Goal: Information Seeking & Learning: Learn about a topic

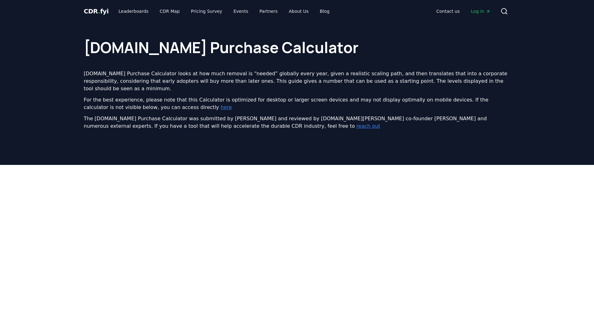
click at [476, 11] on span "Log in" at bounding box center [480, 11] width 19 height 6
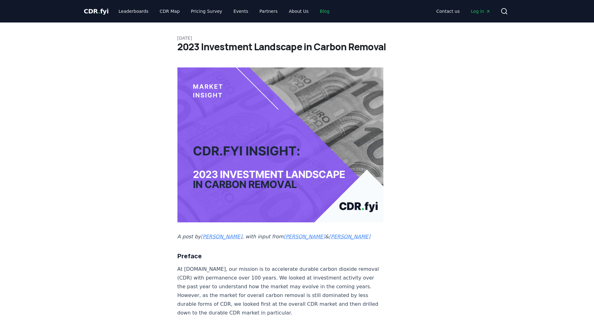
click at [315, 13] on link "Blog" at bounding box center [325, 11] width 20 height 11
click at [315, 12] on link "Blog" at bounding box center [325, 11] width 20 height 11
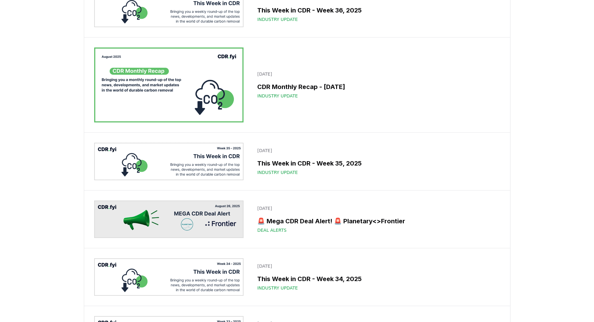
scroll to position [593, 0]
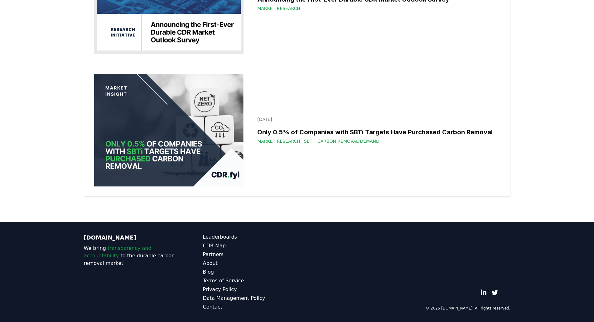
scroll to position [10605, 0]
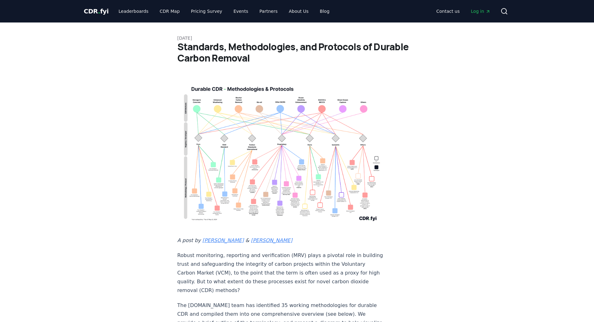
click at [314, 158] on img at bounding box center [280, 152] width 206 height 147
click at [259, 160] on img at bounding box center [280, 152] width 206 height 147
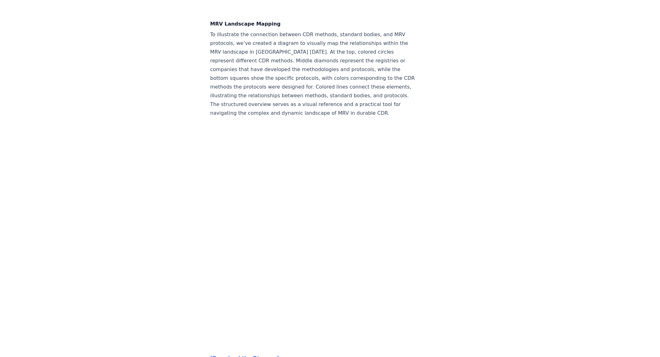
scroll to position [1547, 0]
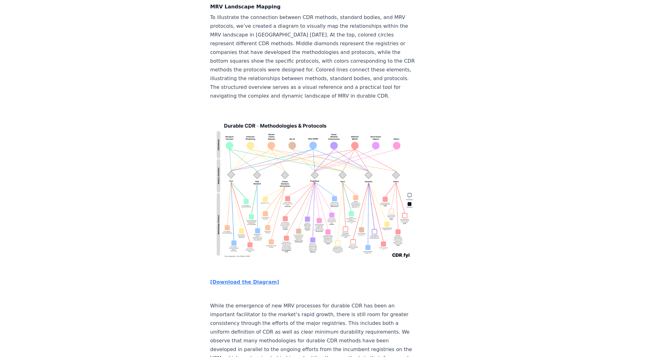
click at [254, 279] on strong "[Download the Diagram]" at bounding box center [244, 282] width 69 height 6
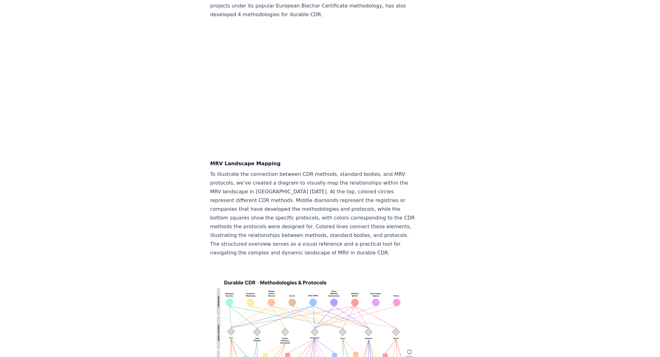
scroll to position [1114, 0]
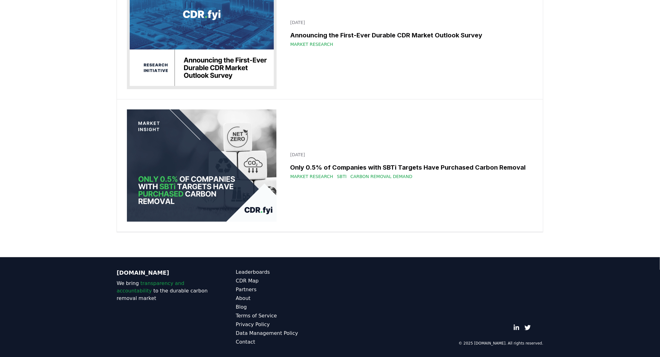
scroll to position [11167, 0]
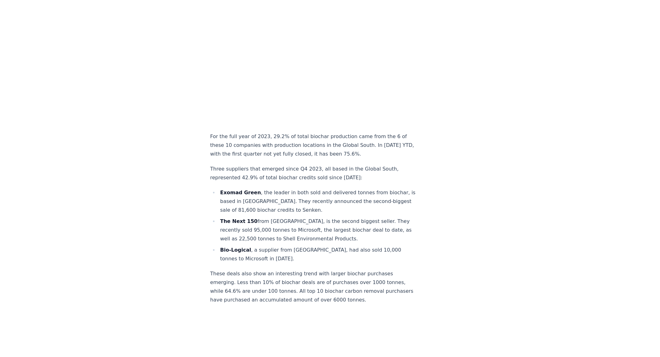
scroll to position [1346, 0]
